Goal: Entertainment & Leisure: Browse casually

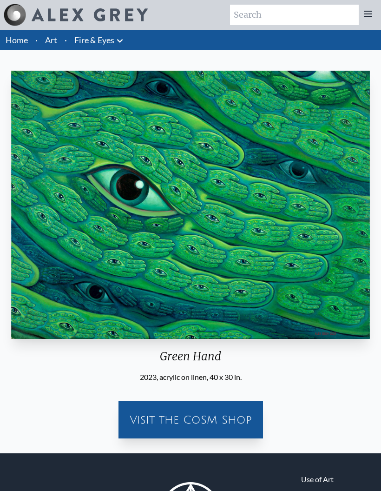
click at [23, 4] on img at bounding box center [15, 15] width 22 height 22
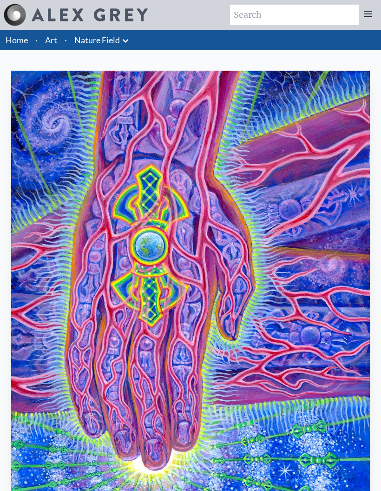
click at [261, 174] on img "1 / 22" at bounding box center [190, 308] width 359 height 475
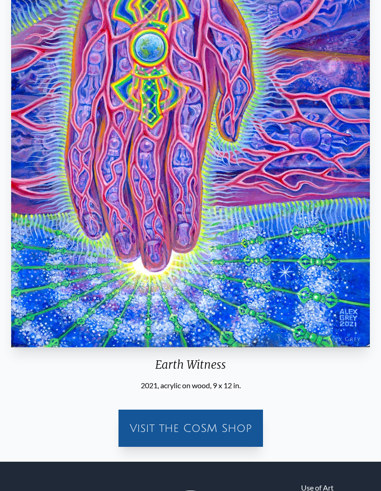
scroll to position [236, 0]
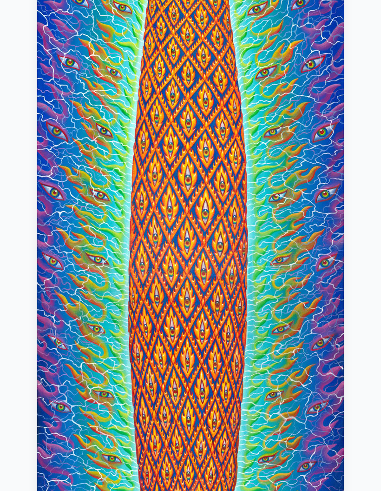
scroll to position [279, 0]
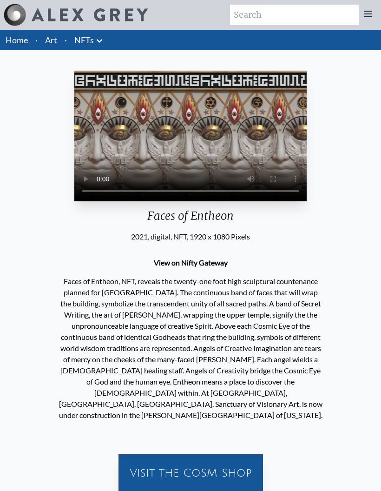
click at [273, 184] on video "Your browser does not support the video tag." at bounding box center [190, 136] width 233 height 131
click at [227, 201] on video "Your browser does not support the video tag." at bounding box center [190, 136] width 233 height 131
click at [246, 201] on video "Your browser does not support the video tag." at bounding box center [190, 136] width 233 height 131
